Goal: Task Accomplishment & Management: Manage account settings

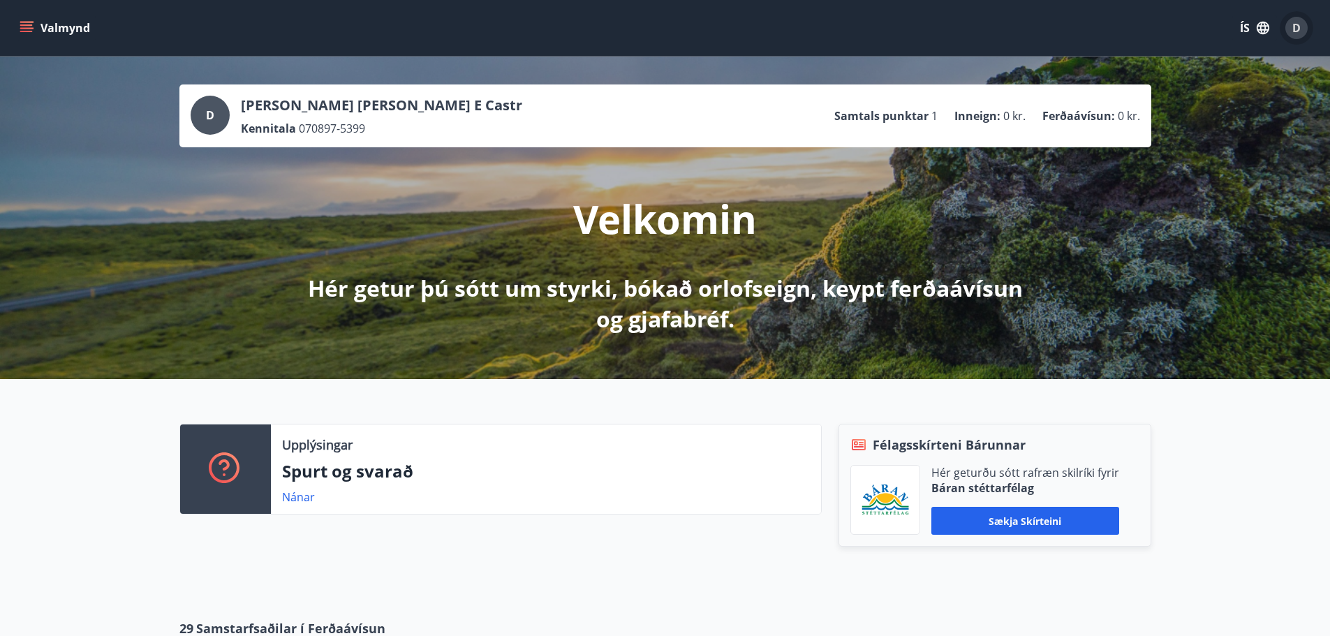
click at [1297, 27] on span "D" at bounding box center [1296, 27] width 8 height 15
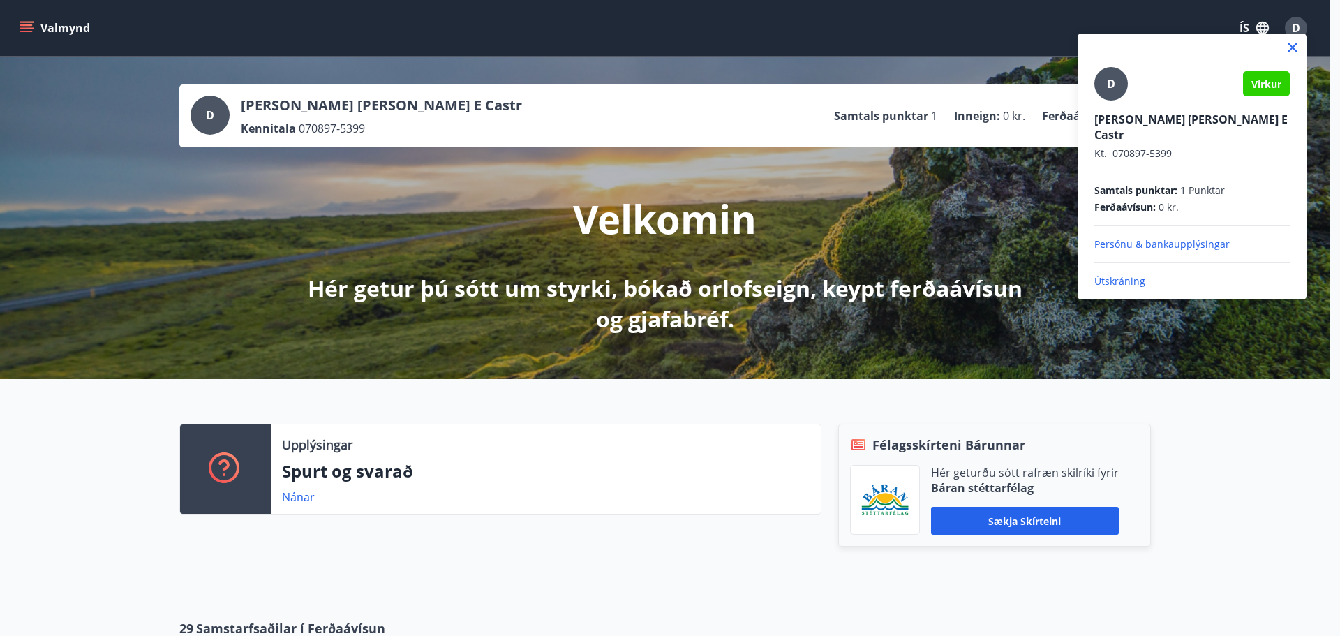
click at [1131, 274] on p "Útskráning" at bounding box center [1191, 281] width 195 height 14
